Goal: Register for event/course

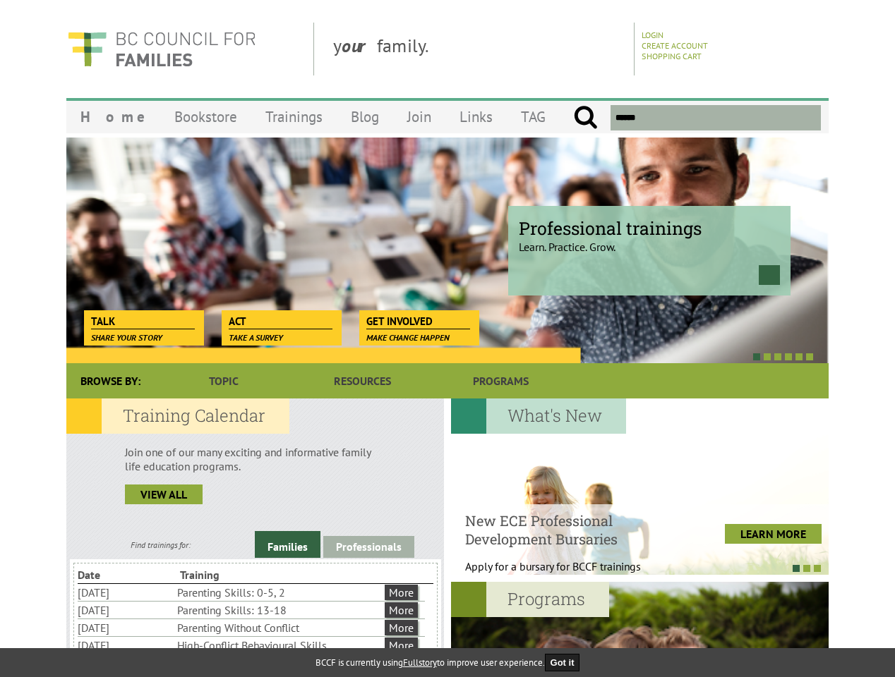
click at [447, 350] on div at bounding box center [432, 356] width 762 height 14
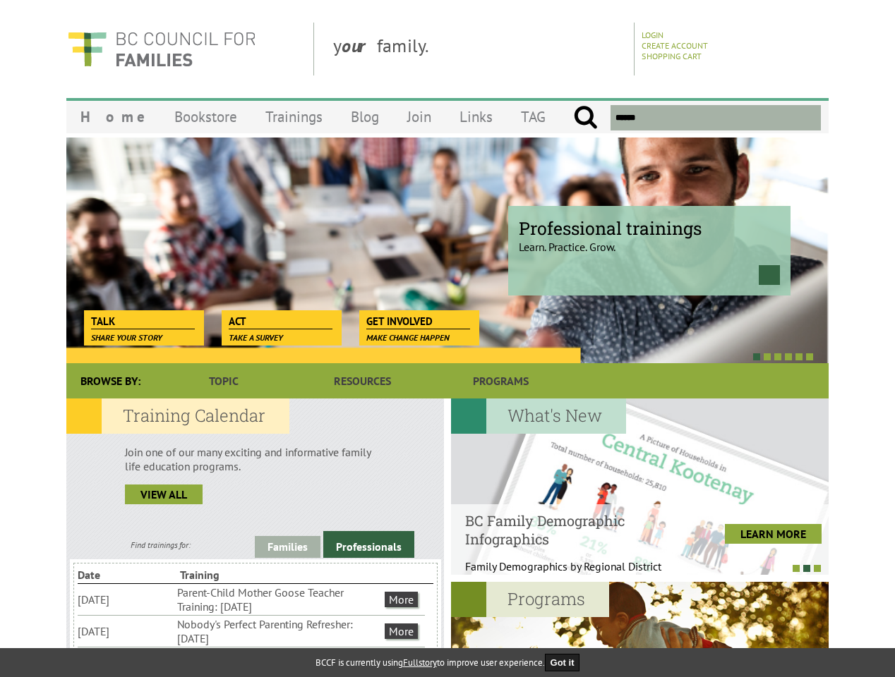
click at [432, 356] on div at bounding box center [432, 356] width 762 height 14
click at [287, 545] on link "Families" at bounding box center [288, 547] width 66 height 22
click at [368, 547] on link "Professionals" at bounding box center [368, 544] width 91 height 27
click at [251, 631] on li "Nobody's Perfect Parenting Refresher: [DATE]" at bounding box center [279, 631] width 205 height 31
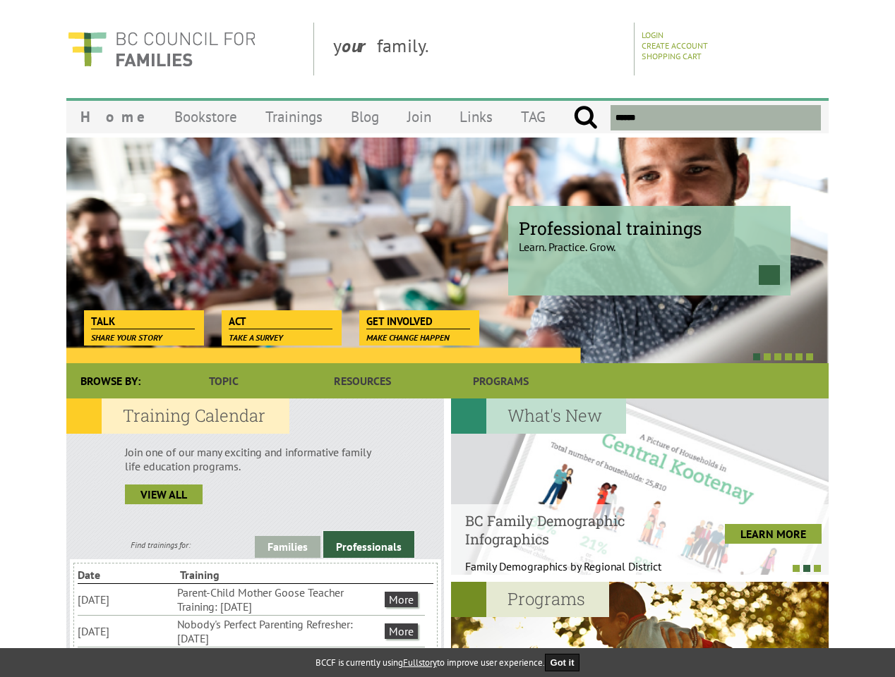
click at [639, 487] on div at bounding box center [640, 487] width 378 height 176
click at [632, 568] on div at bounding box center [633, 568] width 378 height 14
click at [639, 629] on div at bounding box center [640, 670] width 378 height 176
click at [567, 663] on button "Got it" at bounding box center [562, 663] width 35 height 18
